Goal: Find specific page/section: Find specific page/section

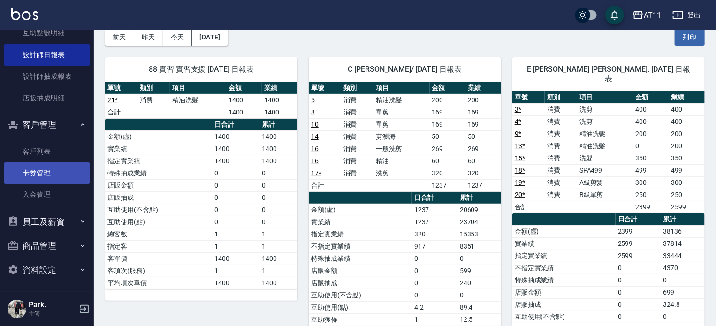
scroll to position [335, 0]
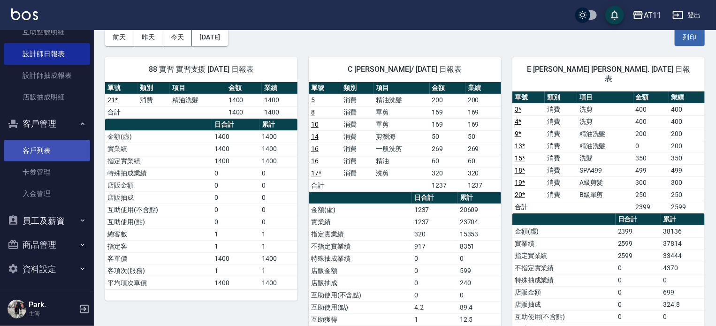
click at [44, 148] on link "客戶列表" at bounding box center [47, 151] width 86 height 22
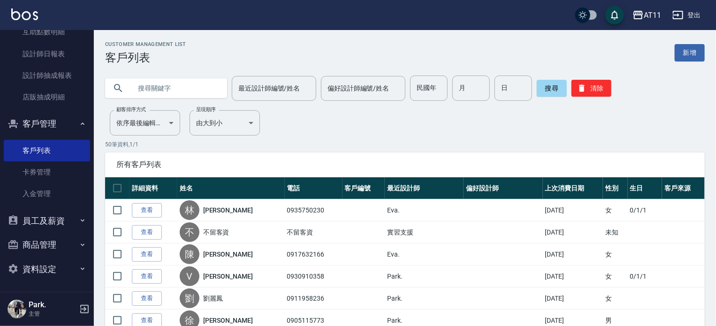
click at [183, 89] on input "text" at bounding box center [175, 88] width 88 height 25
type input "鄭"
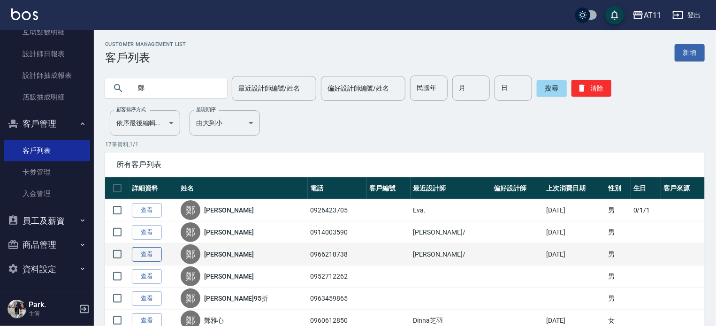
click at [140, 251] on link "查看" at bounding box center [147, 254] width 30 height 15
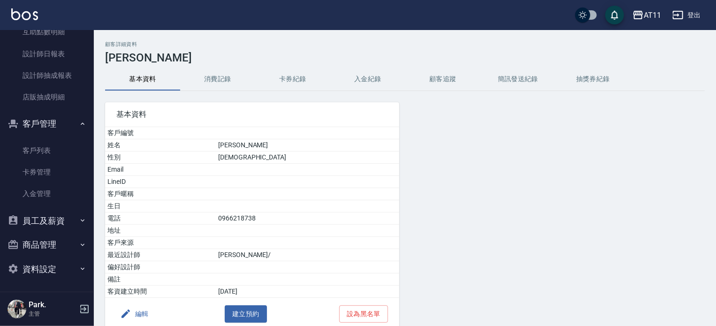
click at [370, 86] on button "入金紀錄" at bounding box center [367, 79] width 75 height 23
